Goal: Book appointment/travel/reservation

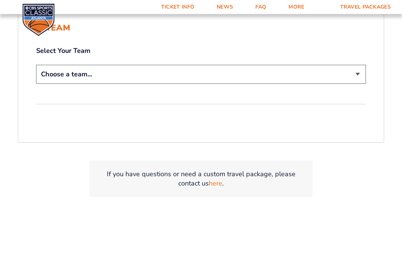
scroll to position [187, 0]
click at [360, 84] on select "Choose a team... [US_STATE] Wildcats [US_STATE] State Buckeyes [US_STATE] Tar H…" at bounding box center [200, 74] width 329 height 19
select select "12956"
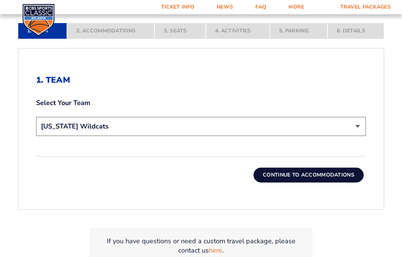
click at [345, 182] on button "Continue To Accommodations" at bounding box center [308, 174] width 110 height 15
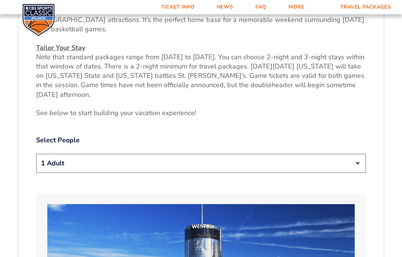
scroll to position [327, 0]
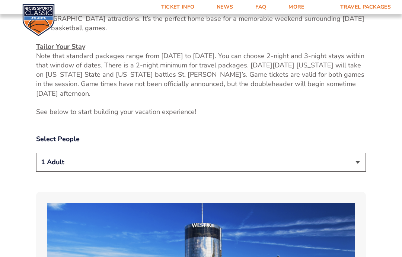
click at [357, 167] on select "1 Adult 2 Adults 3 Adults 4 Adults 2 Adults + 1 Child 2 Adults + 2 Children 2 A…" at bounding box center [200, 161] width 329 height 19
select select "2 Adults"
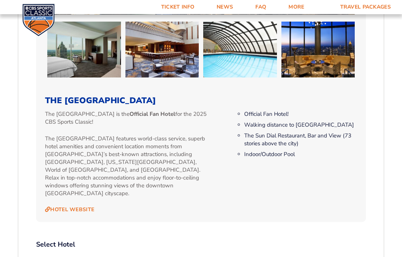
scroll to position [692, 0]
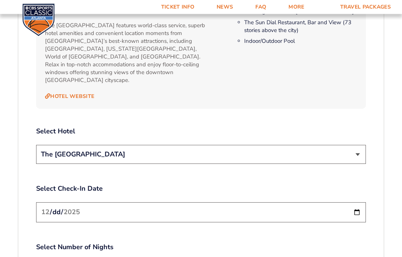
click at [357, 148] on select "The [GEOGRAPHIC_DATA]" at bounding box center [200, 154] width 329 height 19
click at [334, 211] on input "[DATE]" at bounding box center [200, 212] width 329 height 20
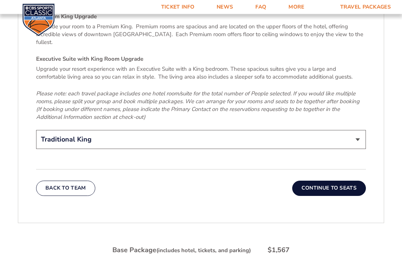
scroll to position [1175, 0]
click at [357, 130] on select "Traditional King Traditional with 2 Queen Beds Upgrade (+$95 per night) Premium…" at bounding box center [200, 139] width 329 height 19
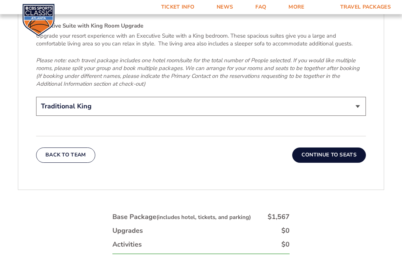
click at [344, 147] on button "Continue To Seats" at bounding box center [329, 154] width 74 height 15
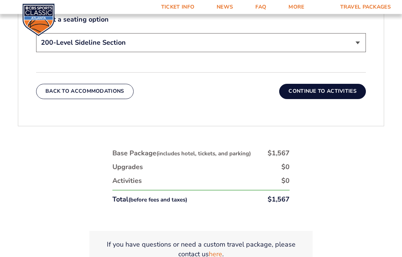
scroll to position [433, 0]
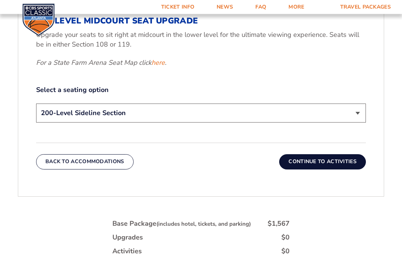
click at [355, 118] on select "200-Level Sideline Section 100-Level Corner Seat Upgrade (+$120 per person) 100…" at bounding box center [200, 113] width 329 height 19
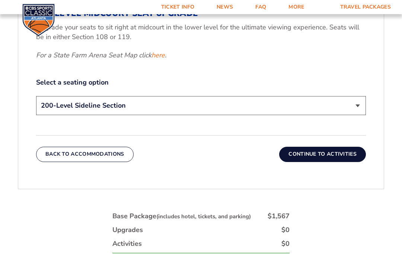
scroll to position [373, 0]
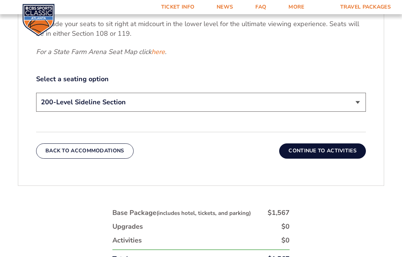
click at [356, 109] on select "200-Level Sideline Section 100-Level Corner Seat Upgrade (+$120 per person) 100…" at bounding box center [200, 102] width 329 height 19
select select "100-Level Corner Seat Upgrade"
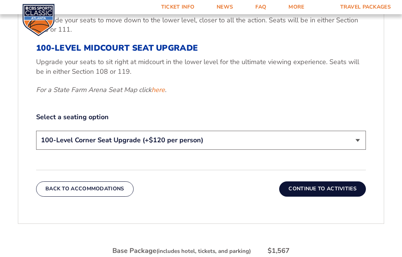
scroll to position [335, 0]
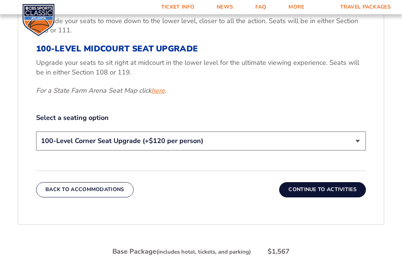
click at [162, 94] on link "here" at bounding box center [157, 90] width 13 height 9
